Goal: Find contact information: Obtain details needed to contact an individual or organization

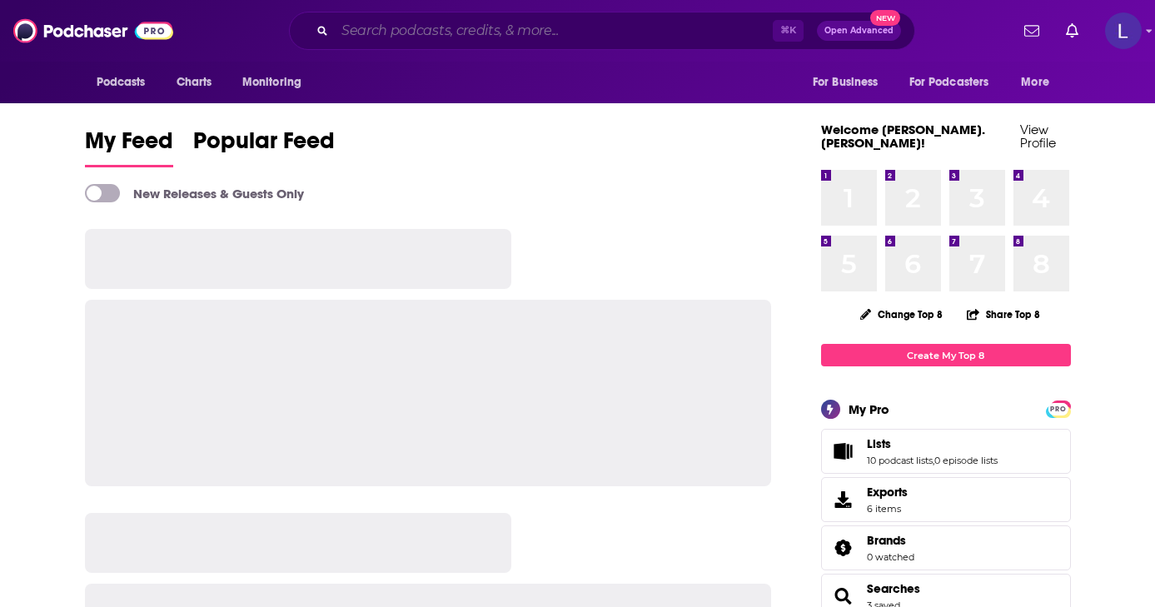
click at [528, 33] on input "Search podcasts, credits, & more..." at bounding box center [554, 30] width 438 height 27
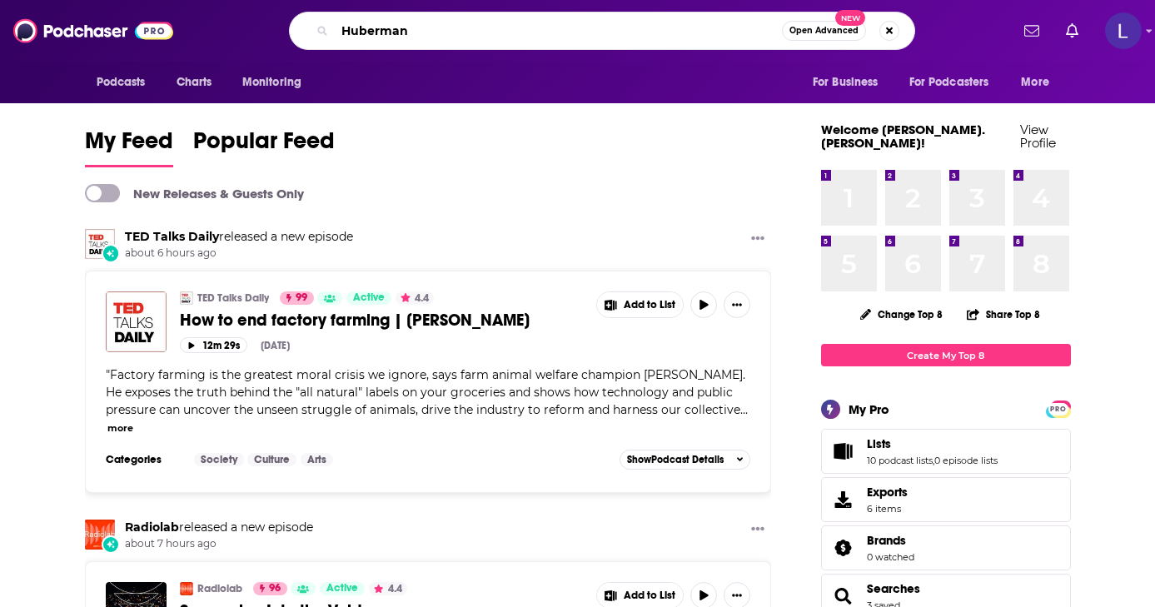
type input "Huberman"
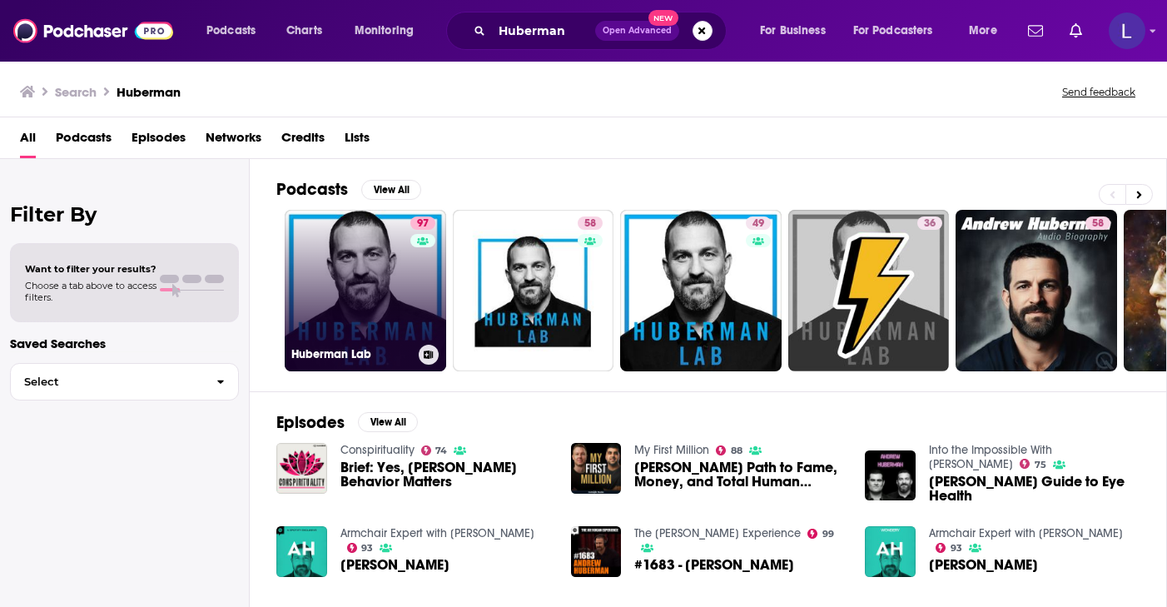
click at [331, 270] on link "97 Huberman Lab" at bounding box center [366, 291] width 162 height 162
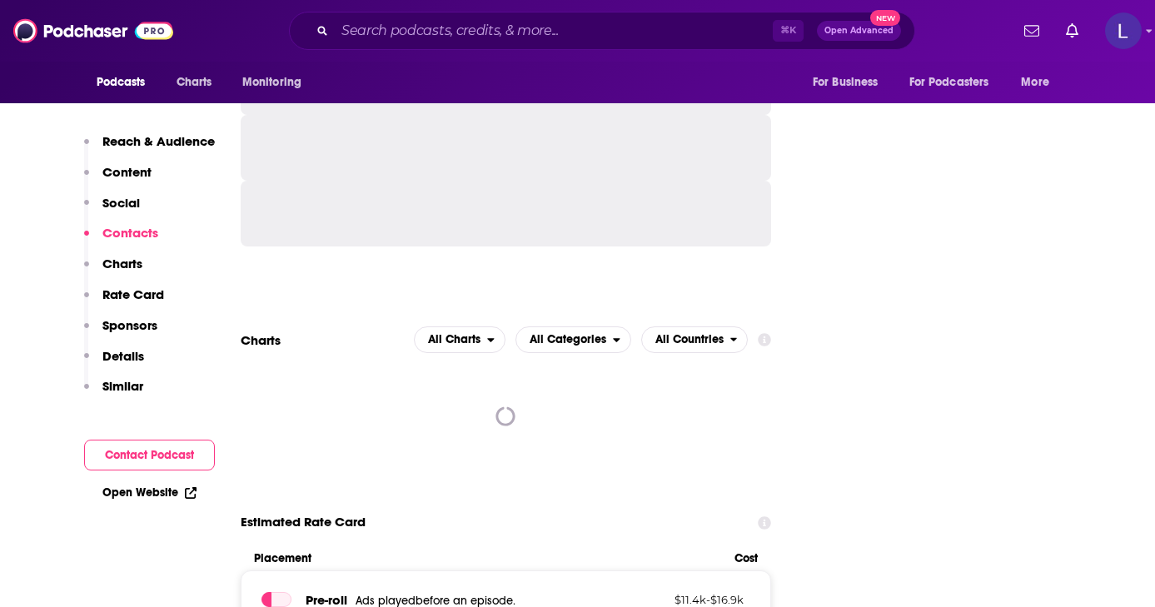
scroll to position [2142, 0]
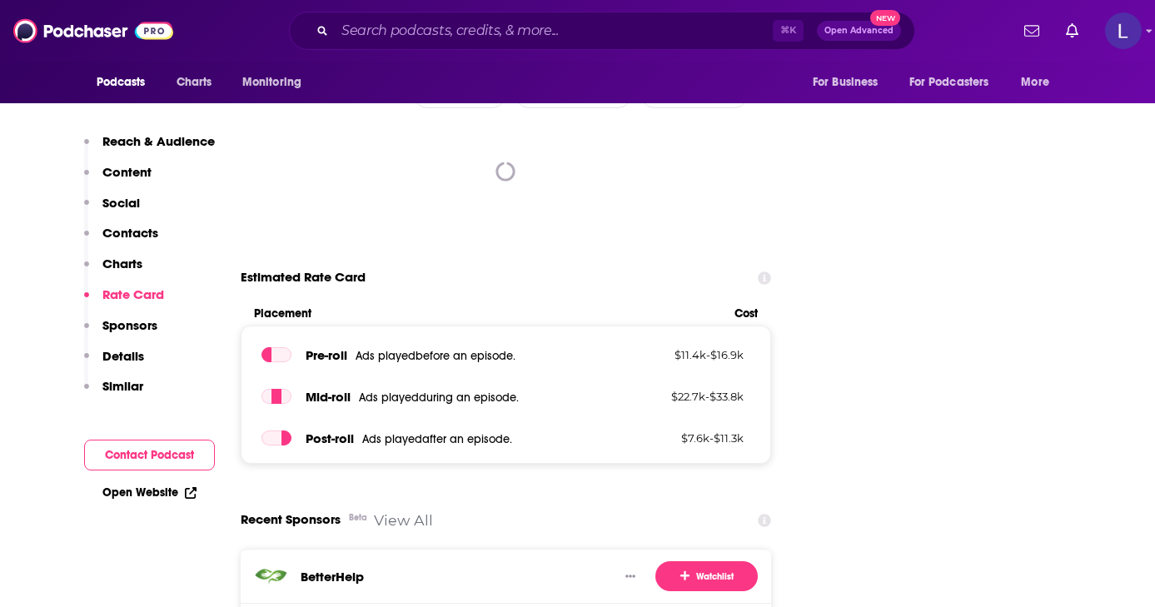
click at [138, 233] on p "Contacts" at bounding box center [130, 233] width 56 height 16
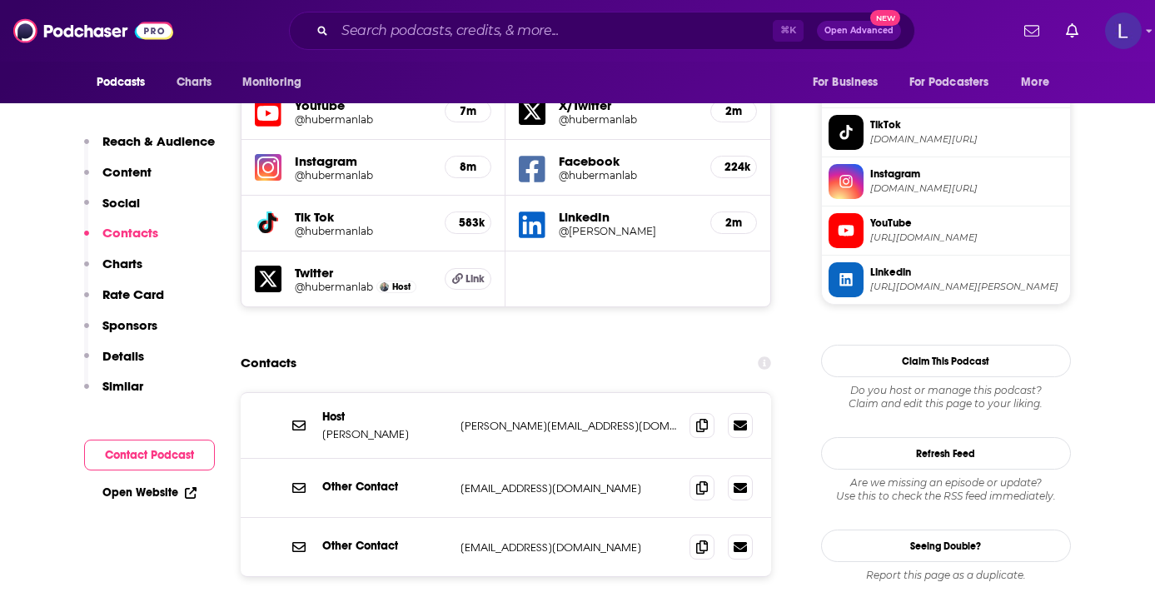
scroll to position [1500, 0]
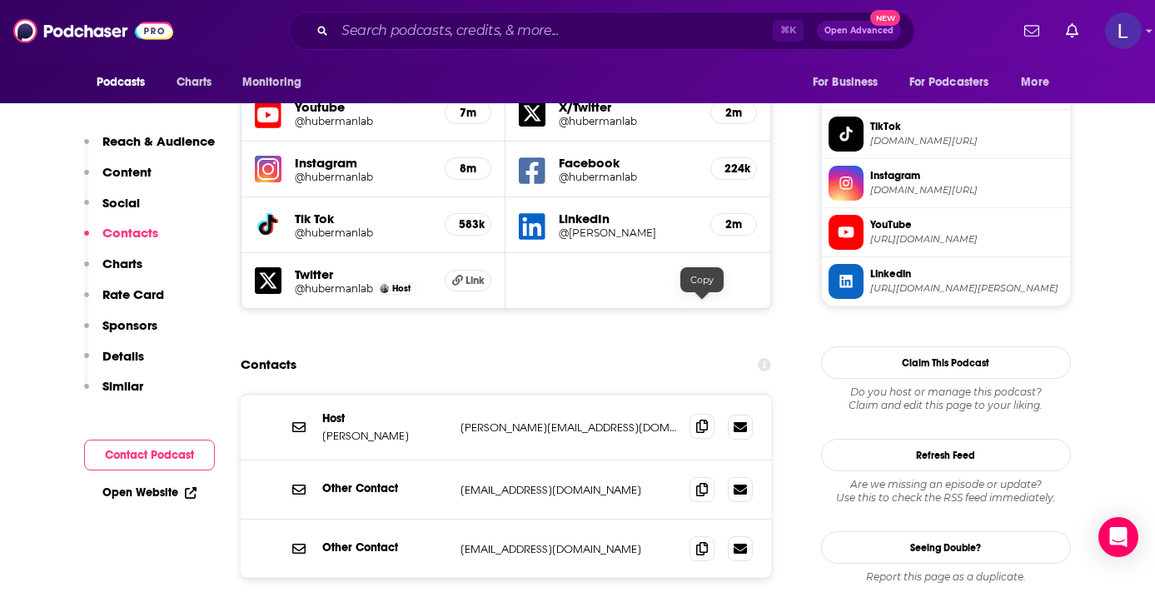
click at [701, 420] on icon at bounding box center [702, 426] width 12 height 13
click at [709, 476] on span at bounding box center [701, 488] width 25 height 25
click at [689, 535] on span at bounding box center [701, 547] width 25 height 25
click at [704, 420] on icon at bounding box center [702, 426] width 12 height 13
click at [699, 482] on icon at bounding box center [702, 488] width 12 height 13
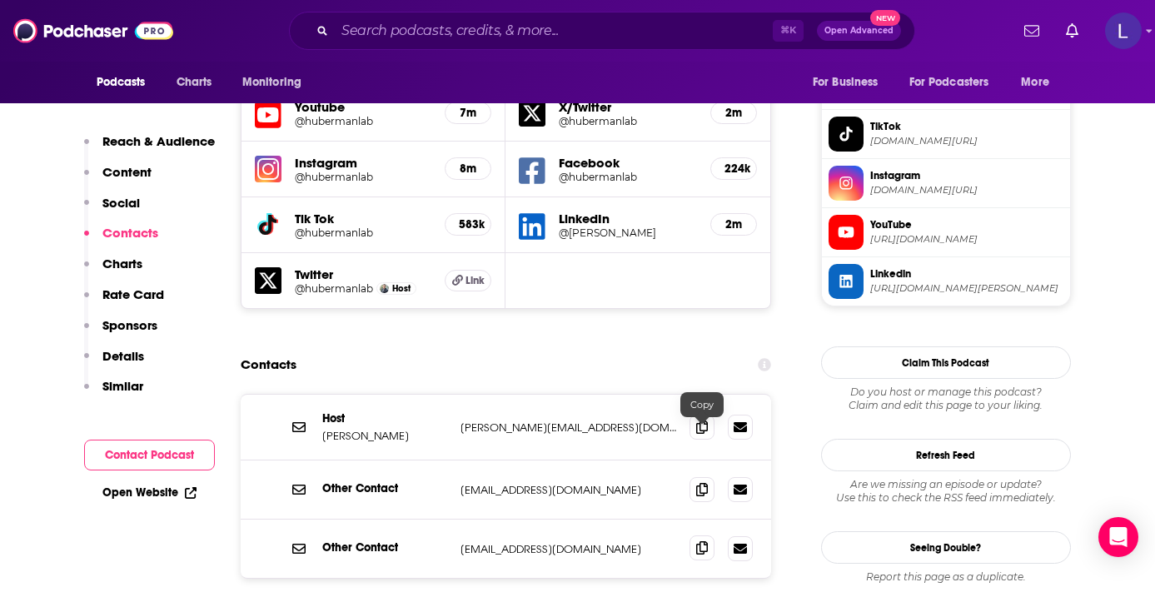
click at [701, 541] on icon at bounding box center [702, 547] width 12 height 13
